Goal: Navigation & Orientation: Find specific page/section

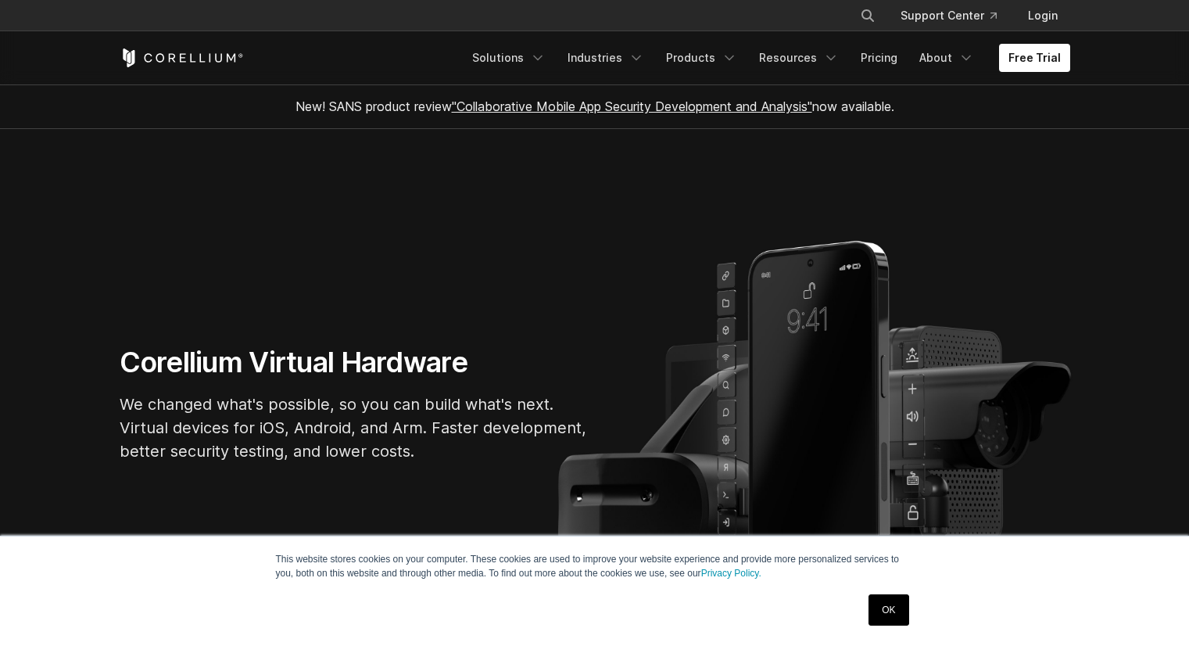
click at [532, 48] on link "Solutions" at bounding box center [509, 58] width 92 height 28
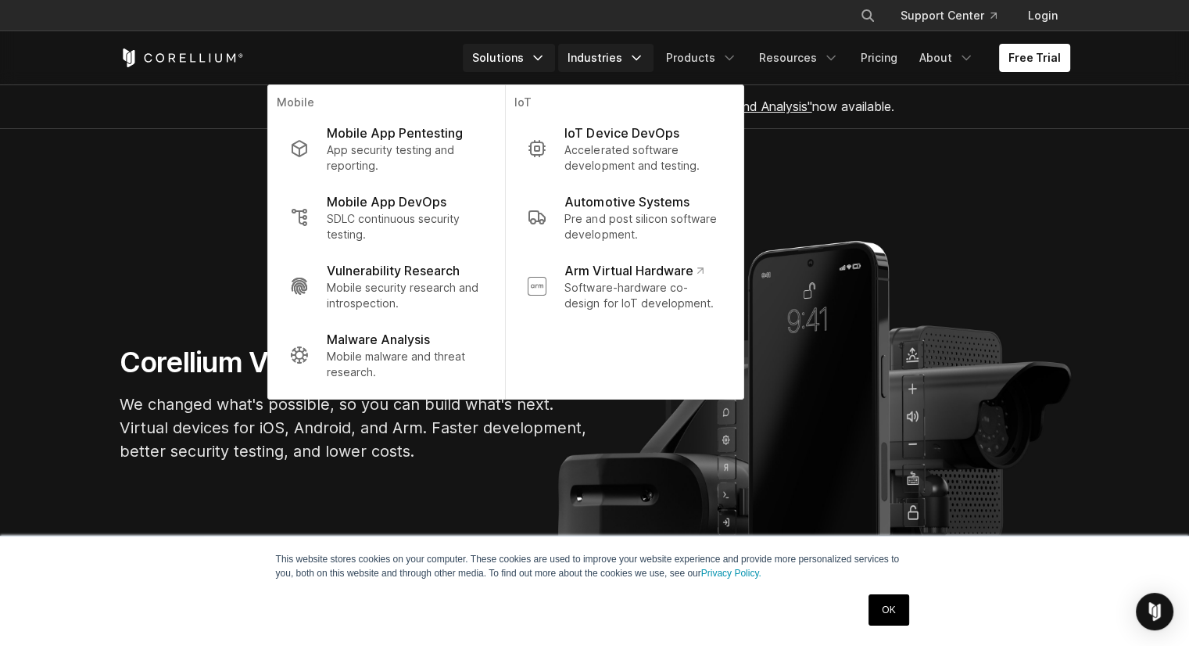
click at [599, 61] on link "Industries" at bounding box center [605, 58] width 95 height 28
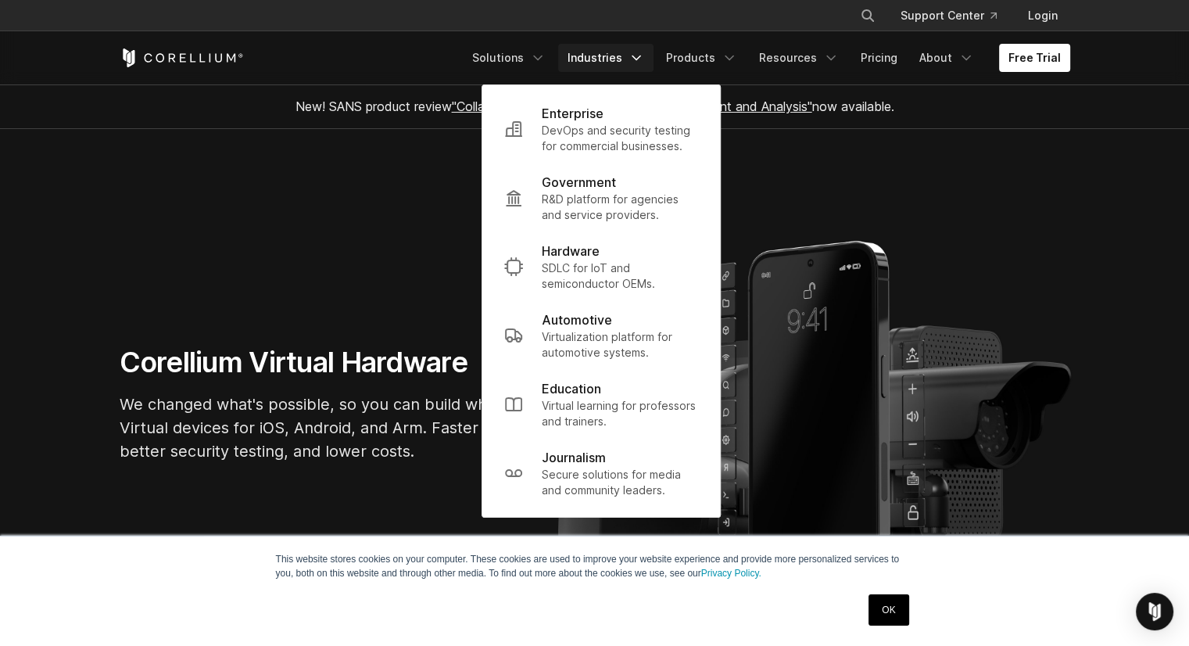
click at [994, 242] on section "Corellium Virtual Hardware We changed what's possible, so you can build what's …" at bounding box center [594, 410] width 1189 height 562
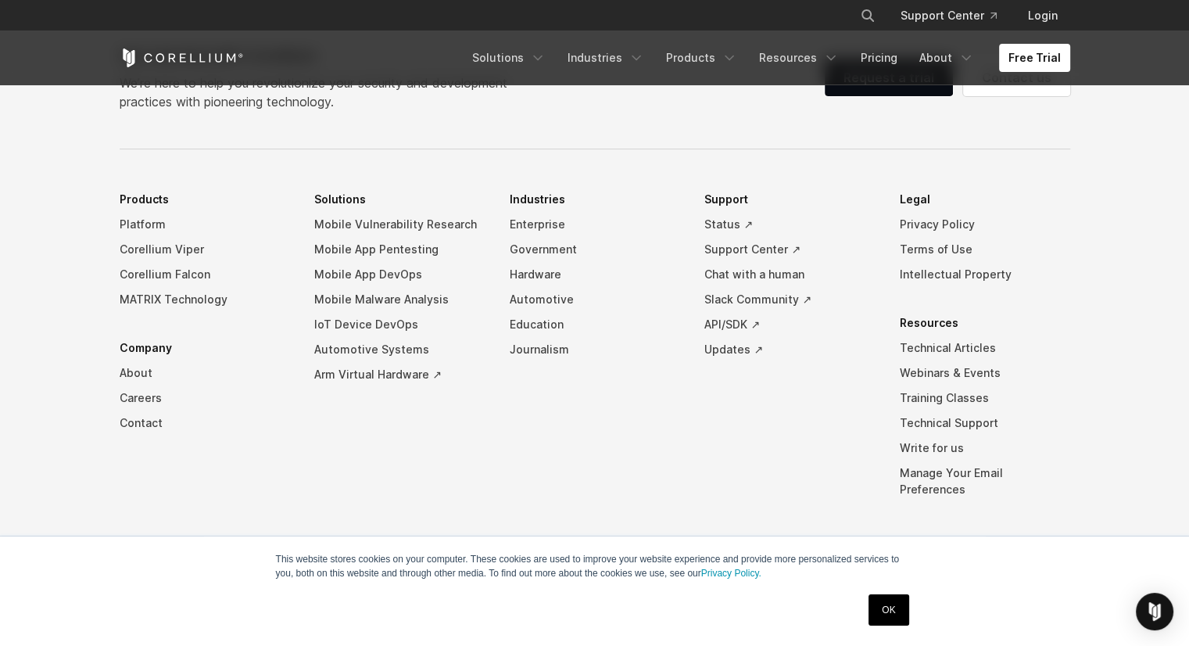
scroll to position [3681, 0]
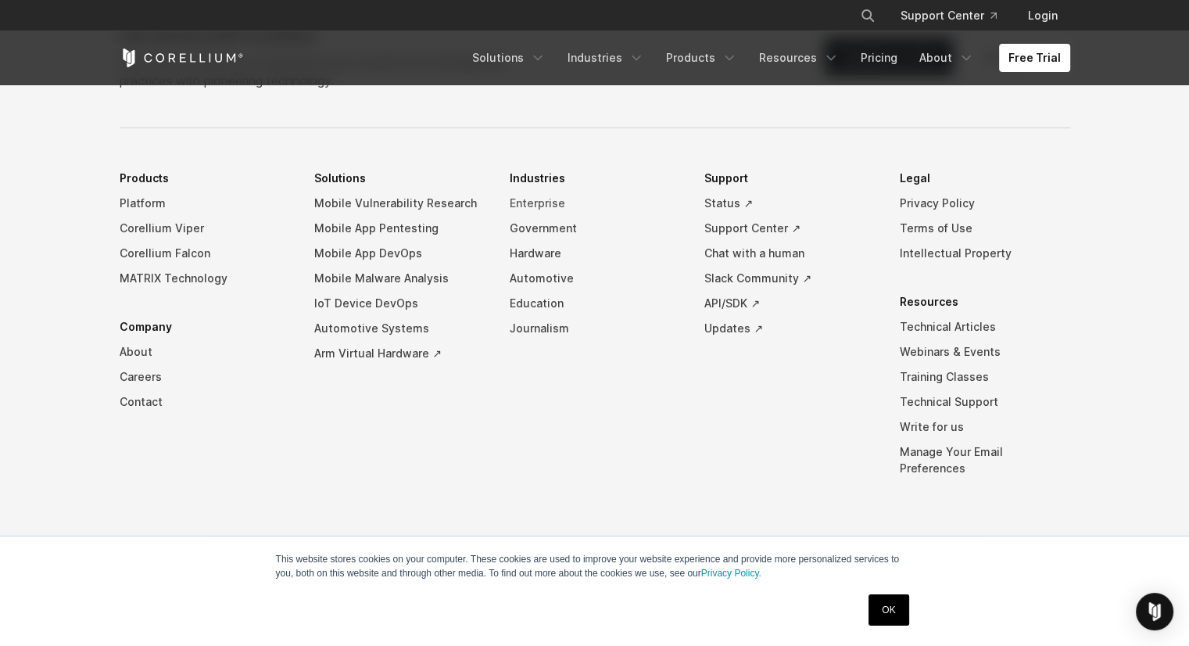
click at [524, 216] on link "Enterprise" at bounding box center [595, 203] width 170 height 25
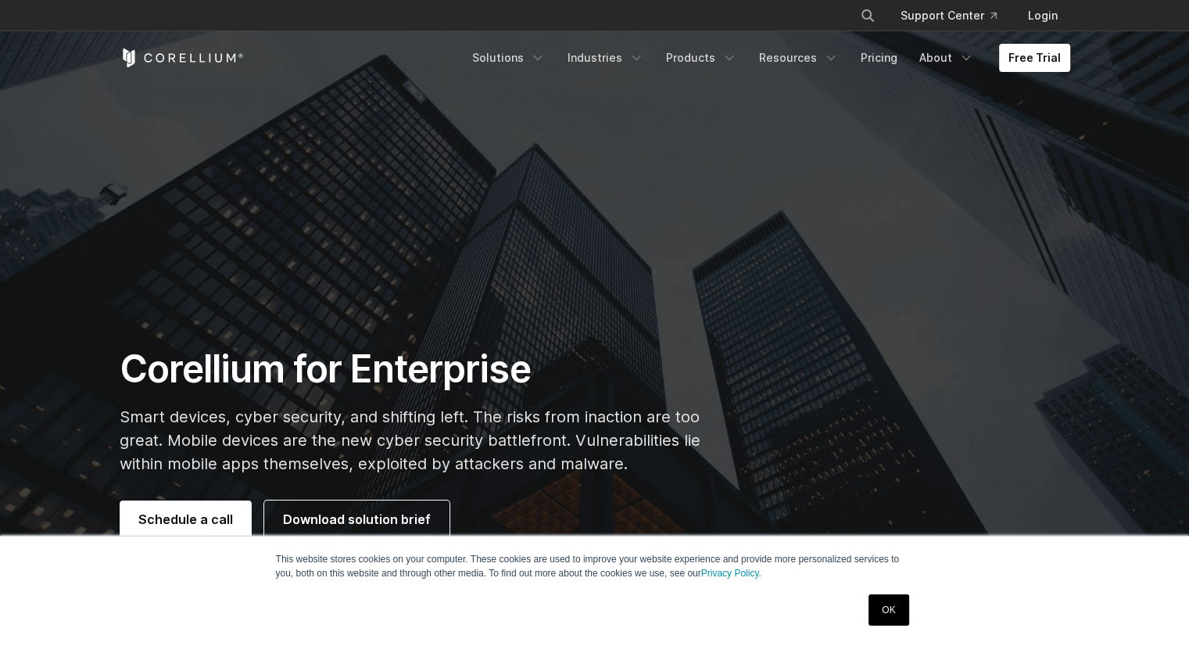
scroll to position [156, 0]
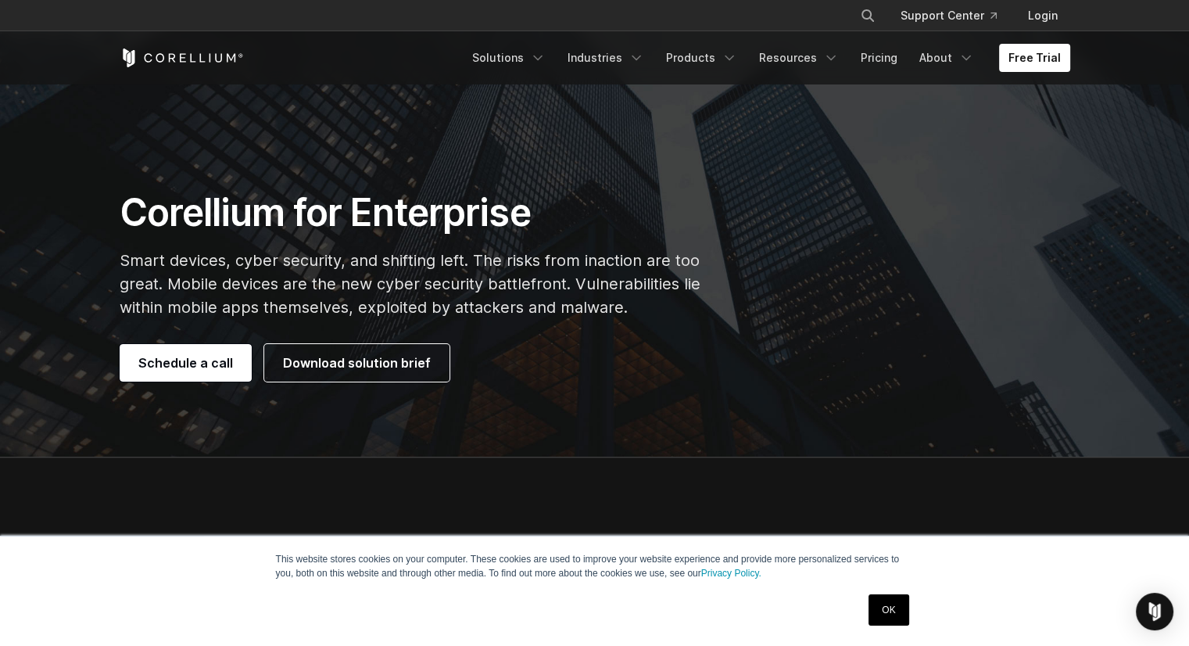
click at [876, 604] on link "OK" at bounding box center [889, 609] width 40 height 31
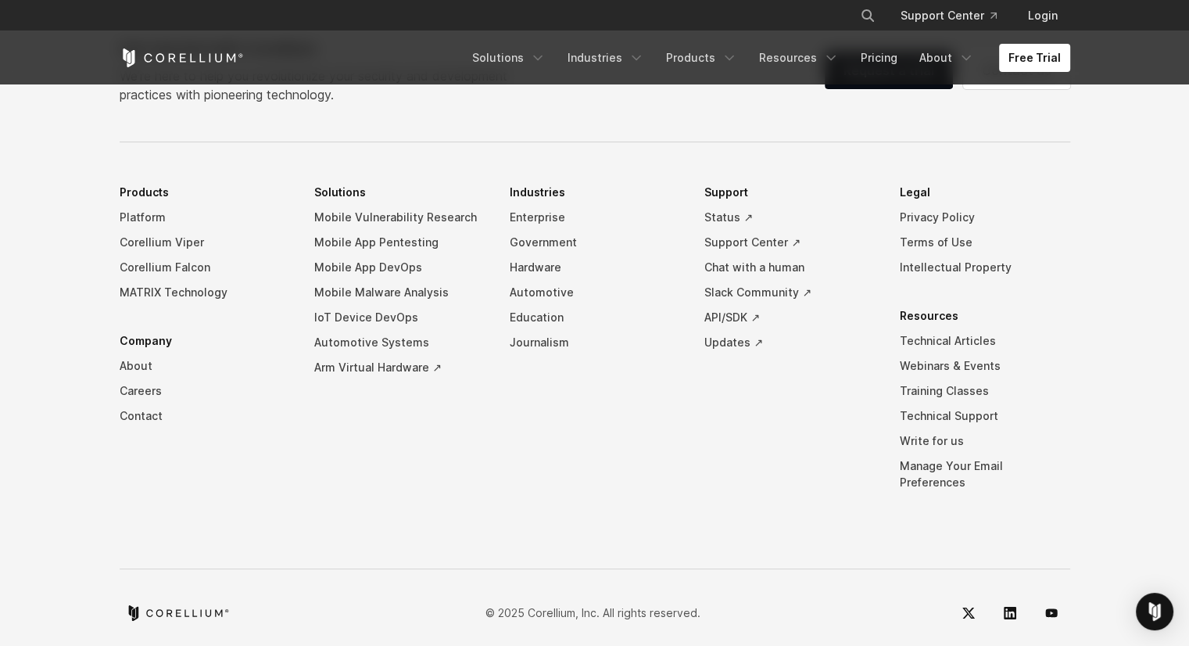
scroll to position [5257, 0]
